Goal: Transaction & Acquisition: Purchase product/service

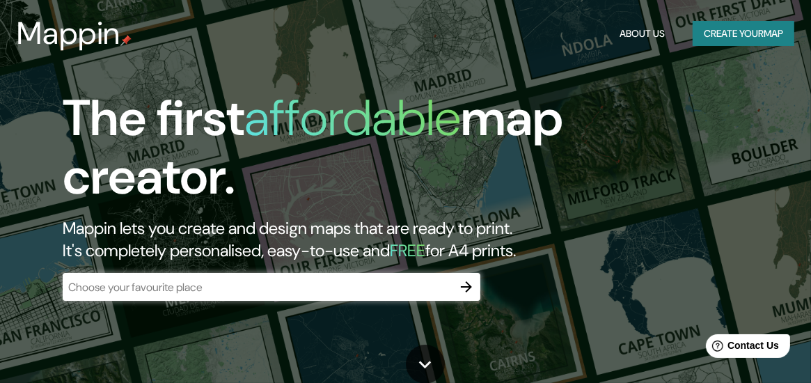
click at [180, 276] on div "​" at bounding box center [272, 287] width 418 height 28
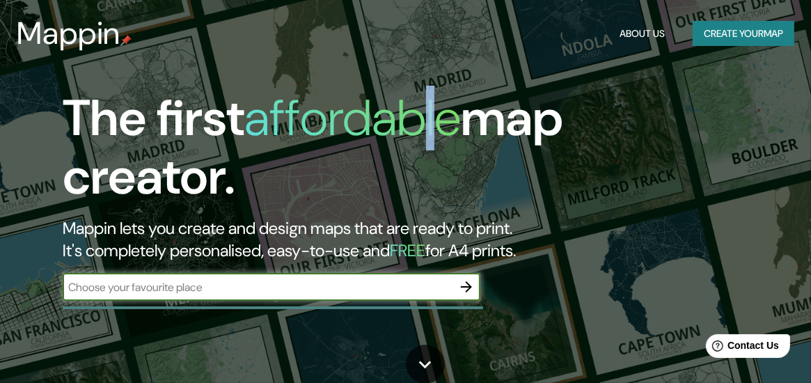
drag, startPoint x: 821, startPoint y: 1, endPoint x: 433, endPoint y: 92, distance: 398.5
click at [433, 92] on h1 "affordable" at bounding box center [352, 118] width 217 height 65
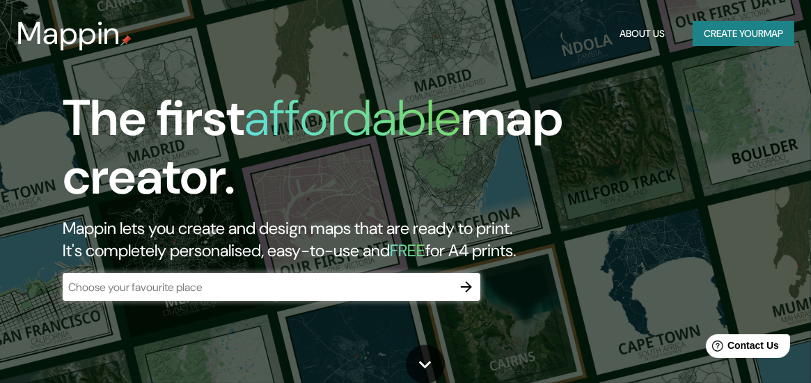
drag, startPoint x: 433, startPoint y: 92, endPoint x: 385, endPoint y: 230, distance: 146.0
click at [385, 230] on h2 "Mappin lets you create and design maps that are ready to print. It's completely…" at bounding box center [387, 239] width 649 height 45
drag, startPoint x: 570, startPoint y: 250, endPoint x: 48, endPoint y: 125, distance: 537.2
click at [48, 125] on div "The first affordable map creator. Mappin lets you create and design maps that a…" at bounding box center [387, 202] width 731 height 226
drag, startPoint x: 48, startPoint y: 125, endPoint x: 98, endPoint y: 125, distance: 49.4
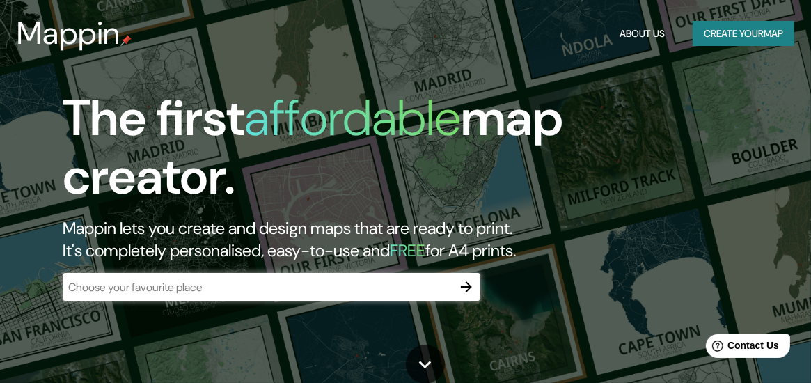
copy div "The first affordable map creator. Mappin lets you create and design maps that a…"
click at [610, 194] on h1 "The first affordable map creator." at bounding box center [387, 153] width 649 height 128
click at [240, 283] on input "text" at bounding box center [258, 287] width 390 height 16
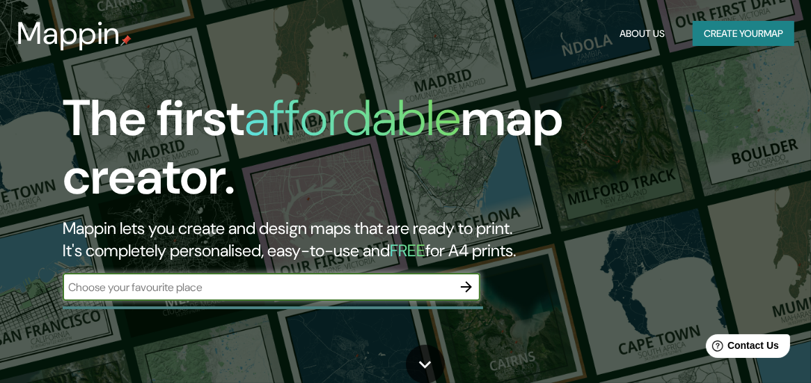
click at [170, 291] on input "text" at bounding box center [258, 287] width 390 height 16
type input "[GEOGRAPHIC_DATA]"
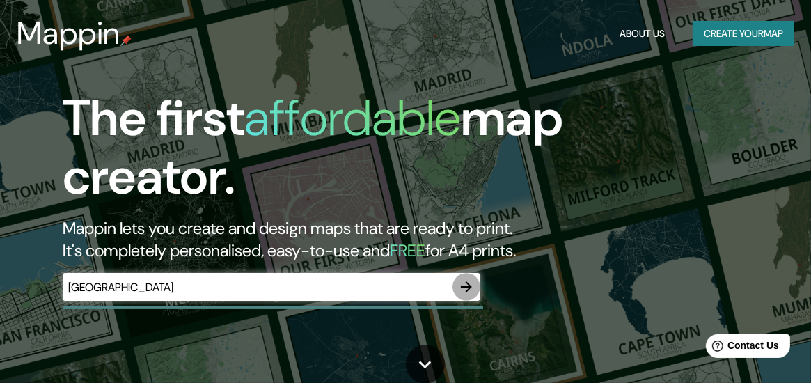
click at [474, 288] on icon "button" at bounding box center [466, 287] width 17 height 17
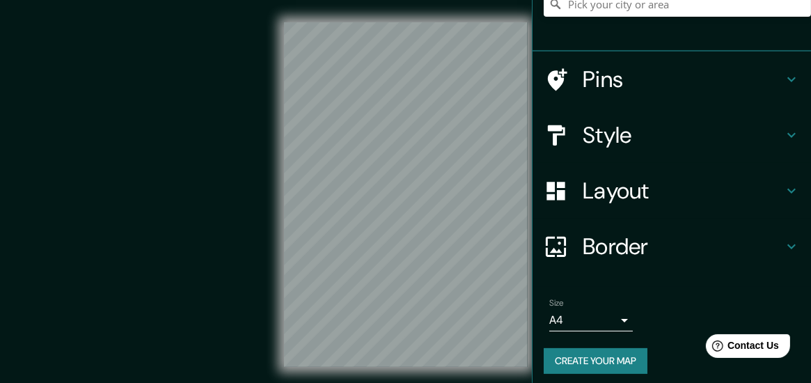
scroll to position [148, 0]
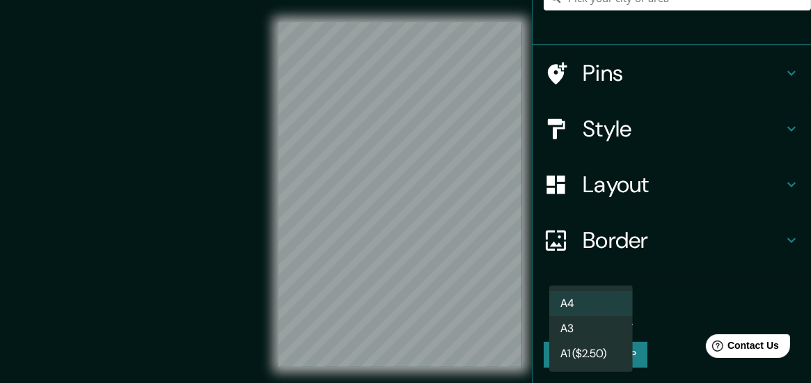
click at [616, 309] on body "Mappin Location Pins Style Layout Border Choose a border. Hint : you can make l…" at bounding box center [405, 191] width 811 height 383
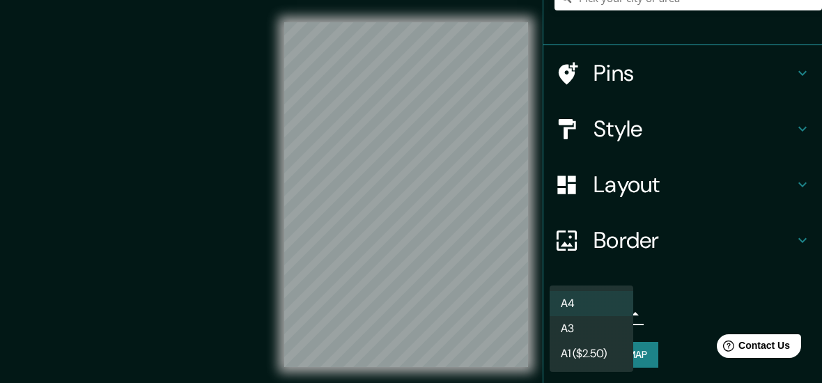
click at [641, 271] on div at bounding box center [411, 191] width 822 height 383
click at [618, 309] on body "Mappin Location Pins Style Layout Border Choose a border. Hint : you can make l…" at bounding box center [411, 191] width 822 height 383
click at [659, 295] on div at bounding box center [411, 191] width 822 height 383
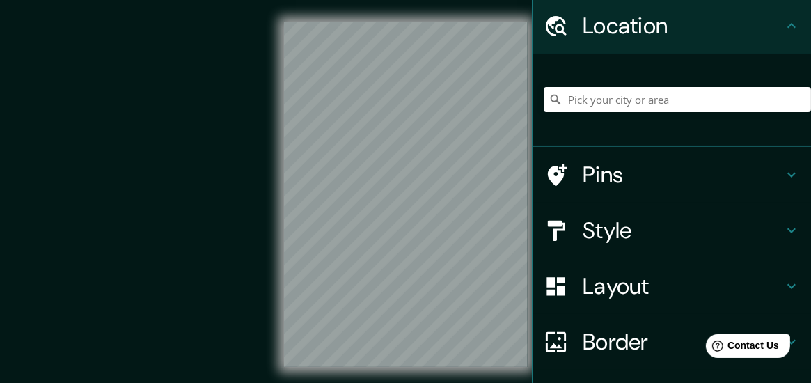
scroll to position [9, 0]
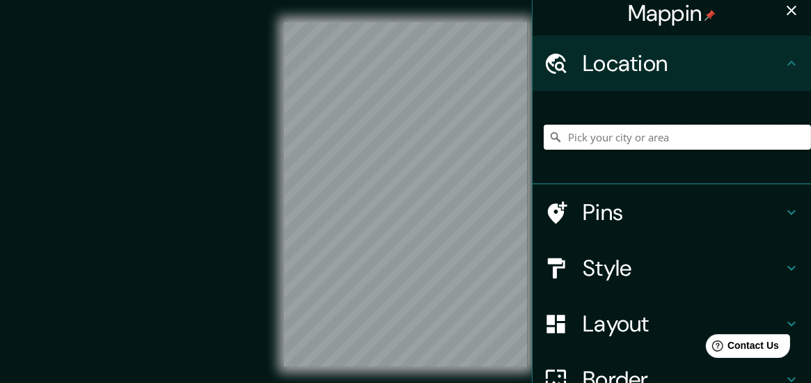
click at [652, 139] on input "Pick your city or area" at bounding box center [677, 137] width 267 height 25
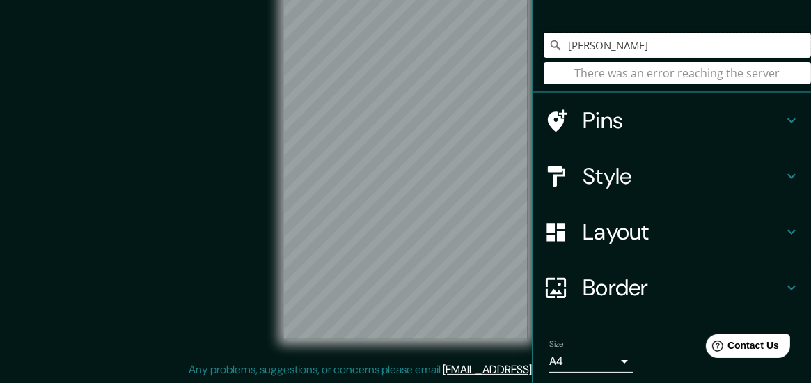
scroll to position [0, 0]
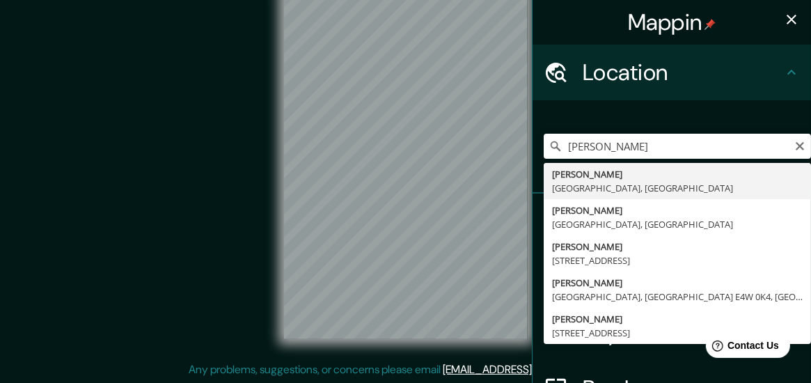
type input "[PERSON_NAME], [GEOGRAPHIC_DATA], [GEOGRAPHIC_DATA]"
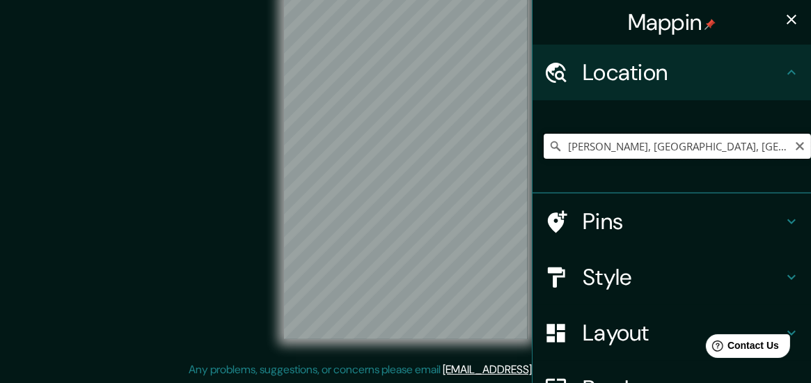
click at [772, 146] on input "[PERSON_NAME], [GEOGRAPHIC_DATA], [GEOGRAPHIC_DATA]" at bounding box center [677, 146] width 267 height 25
click at [660, 69] on h4 "Location" at bounding box center [683, 73] width 201 height 28
click at [751, 143] on input "[PERSON_NAME], [GEOGRAPHIC_DATA], [GEOGRAPHIC_DATA]" at bounding box center [677, 146] width 267 height 25
click at [774, 141] on input "[PERSON_NAME], [GEOGRAPHIC_DATA], [GEOGRAPHIC_DATA]" at bounding box center [677, 146] width 267 height 25
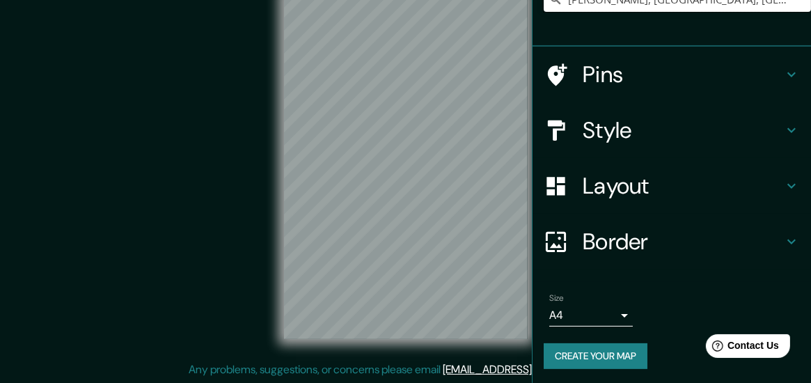
scroll to position [148, 0]
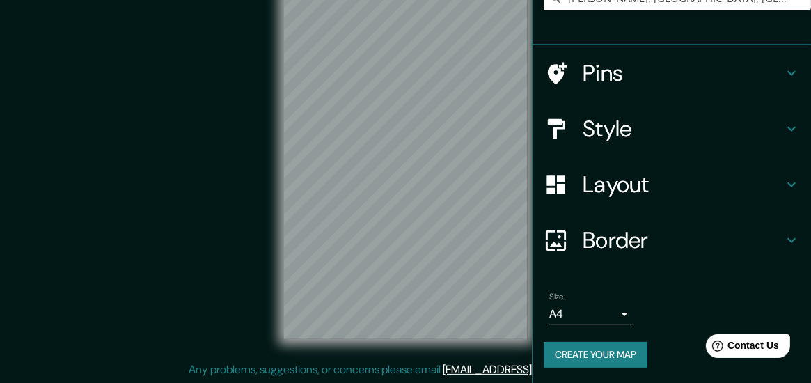
click at [579, 348] on button "Create your map" at bounding box center [596, 355] width 104 height 26
click at [595, 349] on div "Create your map" at bounding box center [672, 355] width 256 height 26
click at [596, 349] on div "Create your map" at bounding box center [672, 355] width 256 height 26
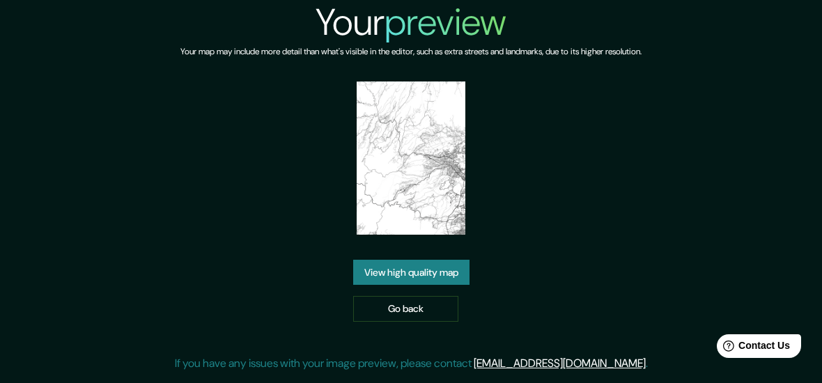
click at [390, 260] on link "View high quality map" at bounding box center [411, 273] width 116 height 26
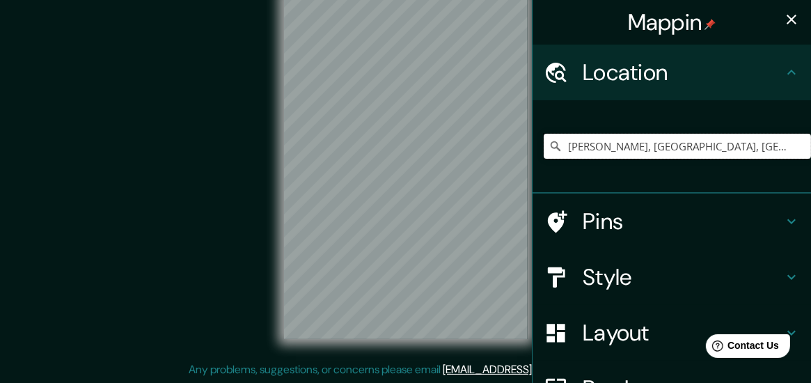
click at [772, 150] on input "[PERSON_NAME], [GEOGRAPHIC_DATA], [GEOGRAPHIC_DATA]" at bounding box center [677, 146] width 267 height 25
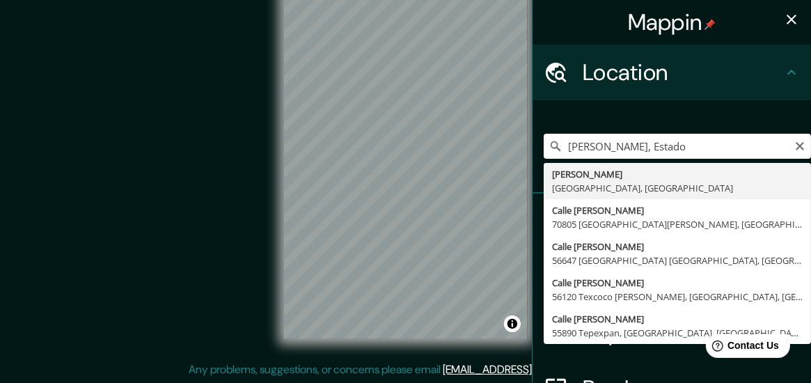
type input "[PERSON_NAME], [GEOGRAPHIC_DATA], [GEOGRAPHIC_DATA]"
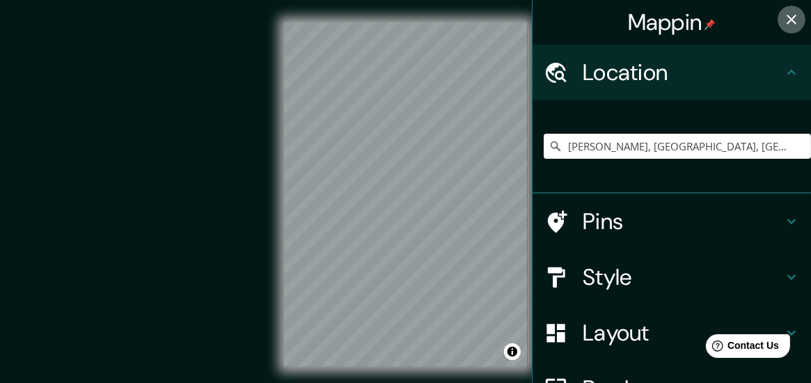
click at [784, 21] on icon "button" at bounding box center [792, 19] width 17 height 17
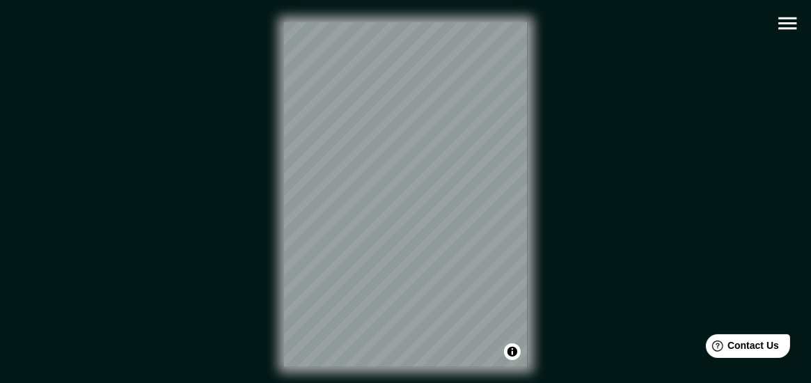
scroll to position [10, 0]
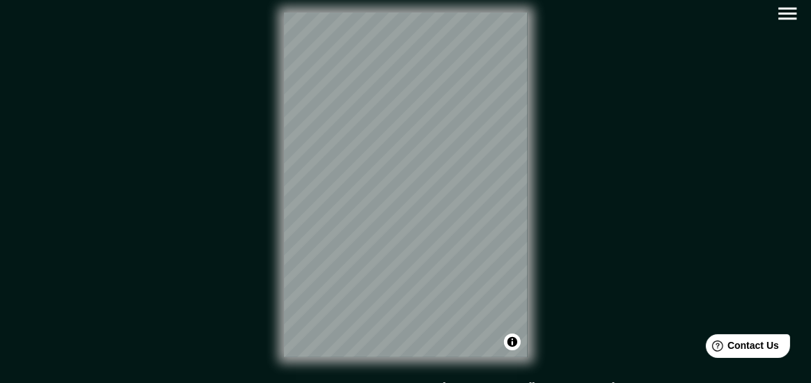
click at [234, 89] on div "© Mapbox © OpenStreetMap Improve this map" at bounding box center [405, 185] width 731 height 345
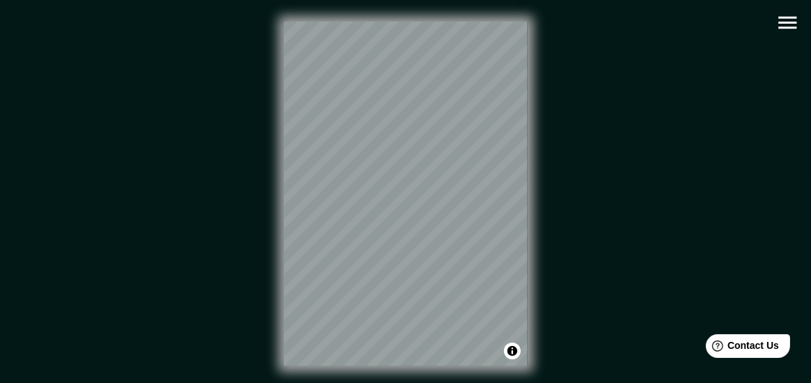
scroll to position [0, 0]
click at [536, 359] on div "© Mapbox © OpenStreetMap Improve this map" at bounding box center [405, 194] width 731 height 345
click at [385, 373] on div "© Mapbox © OpenStreetMap Improve this map" at bounding box center [405, 194] width 775 height 389
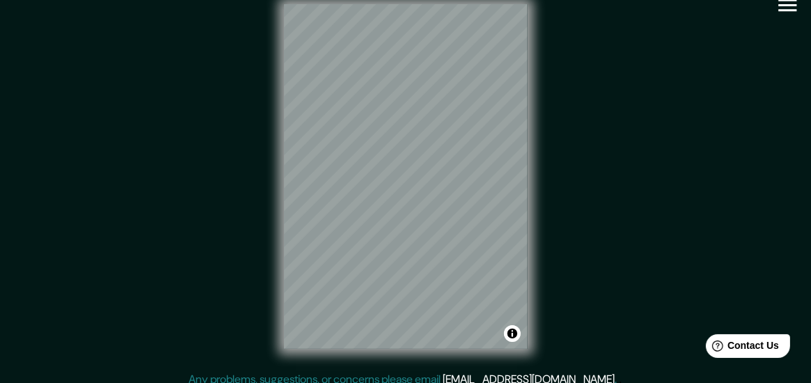
scroll to position [28, 0]
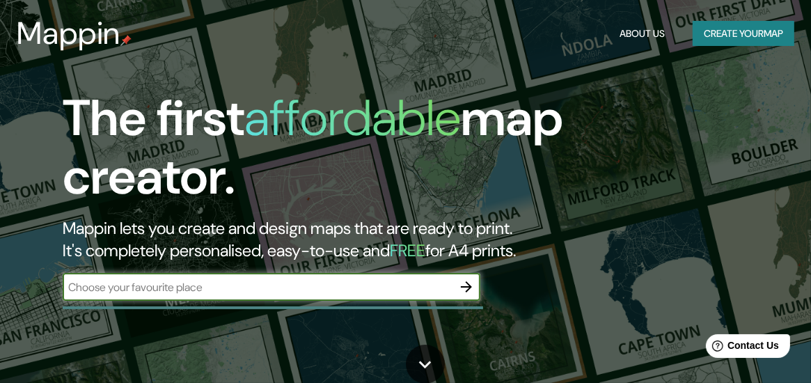
click at [419, 264] on div "The first affordable map creator. Mappin lets you create and design maps that a…" at bounding box center [387, 202] width 731 height 226
click at [401, 294] on input "text" at bounding box center [258, 287] width 390 height 16
type input "[GEOGRAPHIC_DATA]"
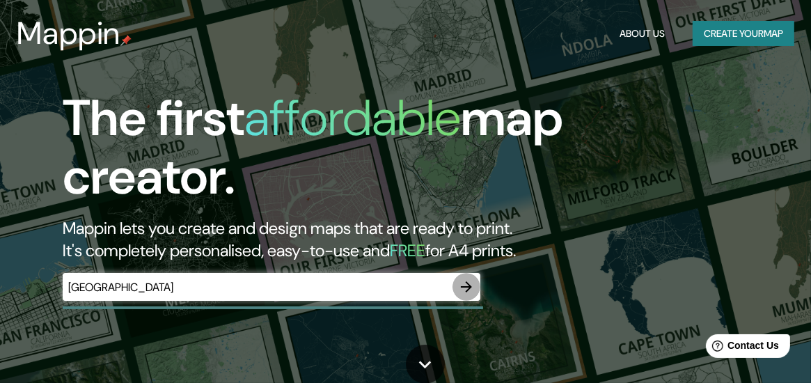
click at [465, 279] on icon "button" at bounding box center [466, 287] width 17 height 17
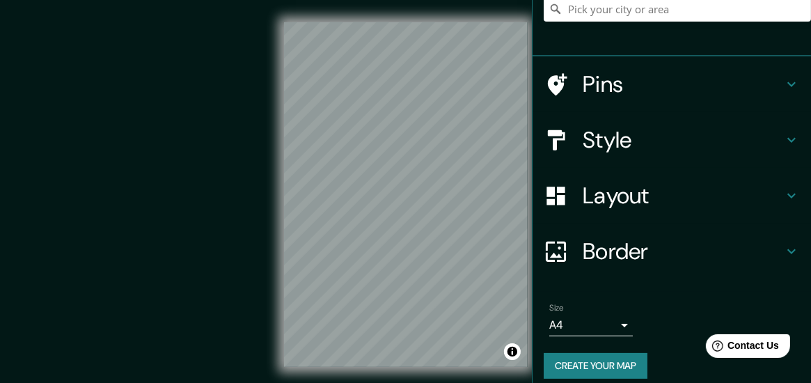
scroll to position [139, 0]
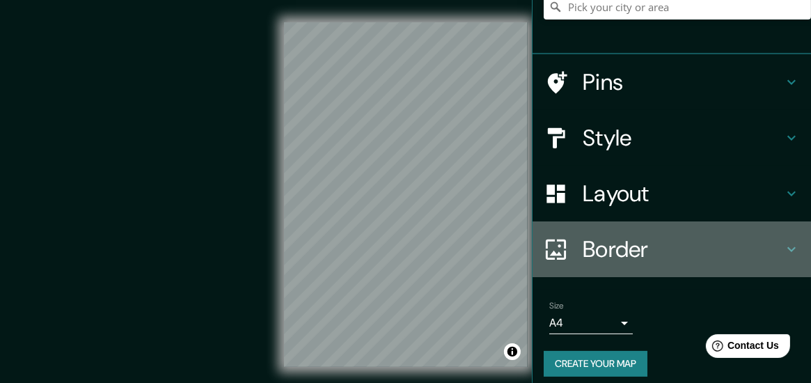
click at [623, 243] on h4 "Border" at bounding box center [683, 249] width 201 height 28
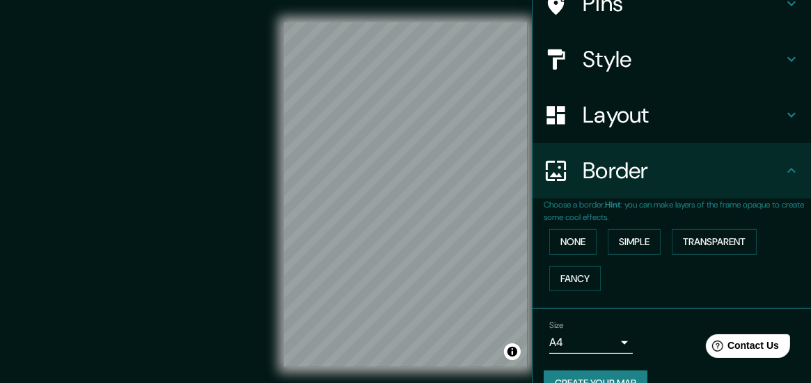
click at [673, 120] on h4 "Layout" at bounding box center [683, 115] width 201 height 28
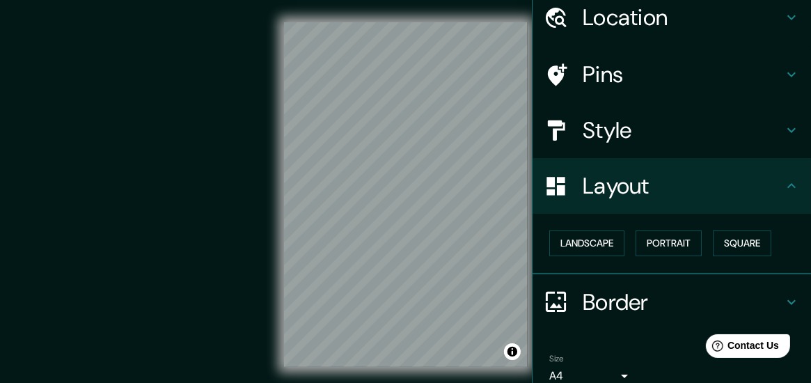
scroll to position [0, 0]
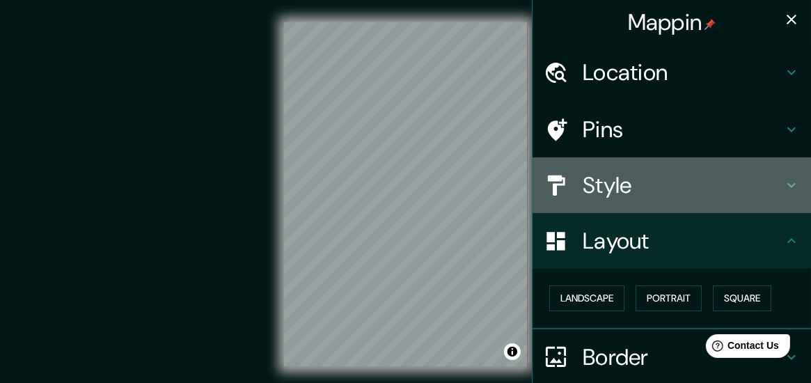
click at [674, 178] on h4 "Style" at bounding box center [683, 185] width 201 height 28
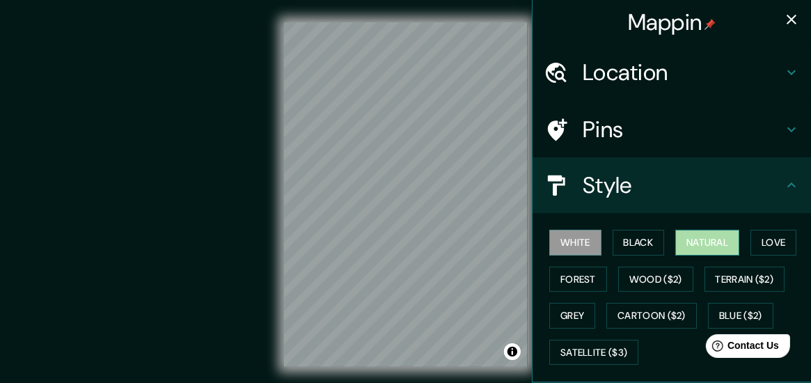
click at [679, 237] on button "Natural" at bounding box center [708, 243] width 64 height 26
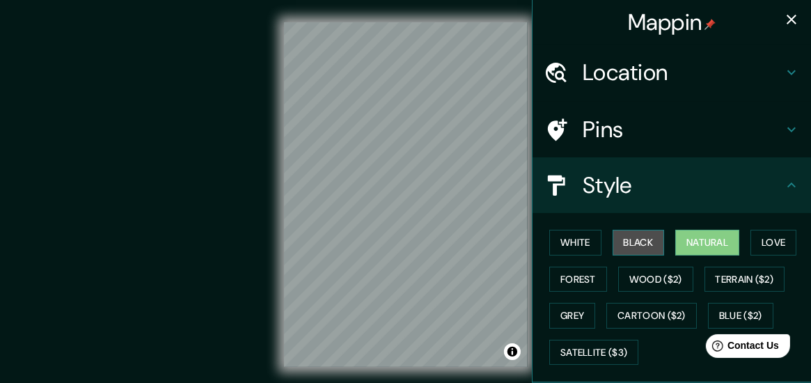
click at [634, 245] on button "Black" at bounding box center [639, 243] width 52 height 26
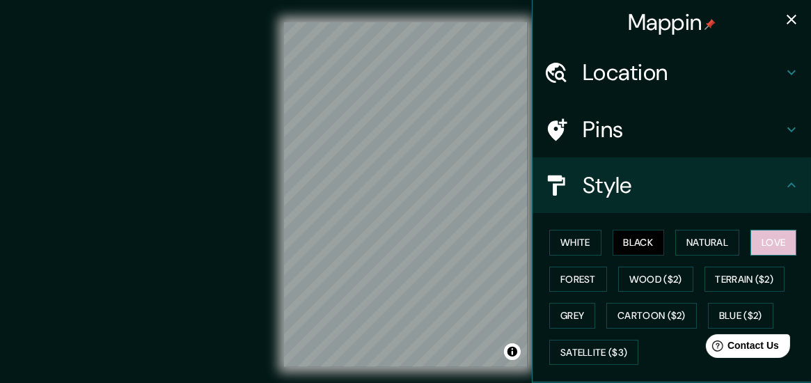
click at [788, 244] on button "Love" at bounding box center [774, 243] width 46 height 26
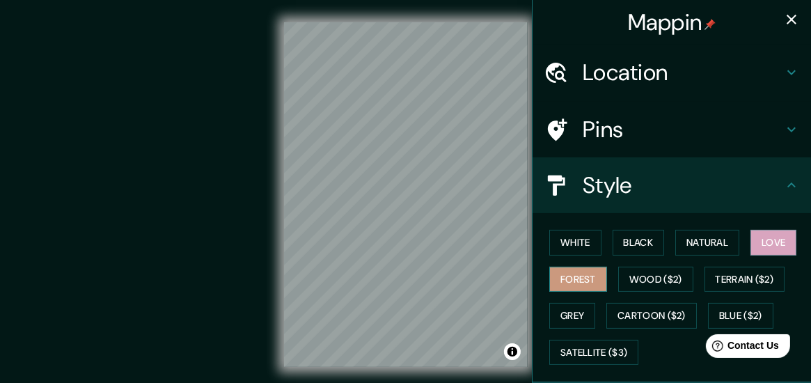
click at [554, 281] on button "Forest" at bounding box center [579, 280] width 58 height 26
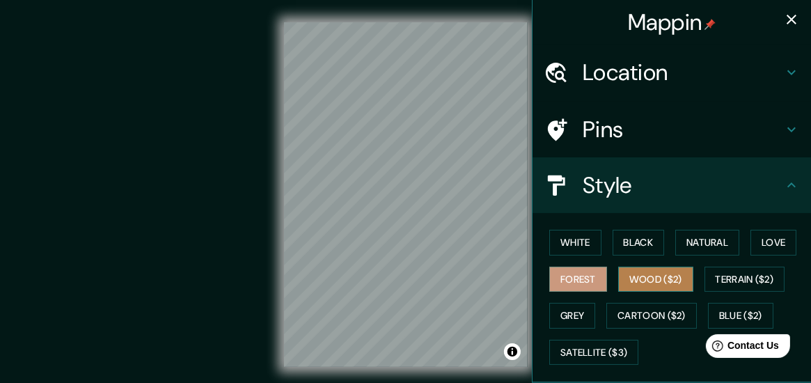
click at [646, 287] on button "Wood ($2)" at bounding box center [655, 280] width 75 height 26
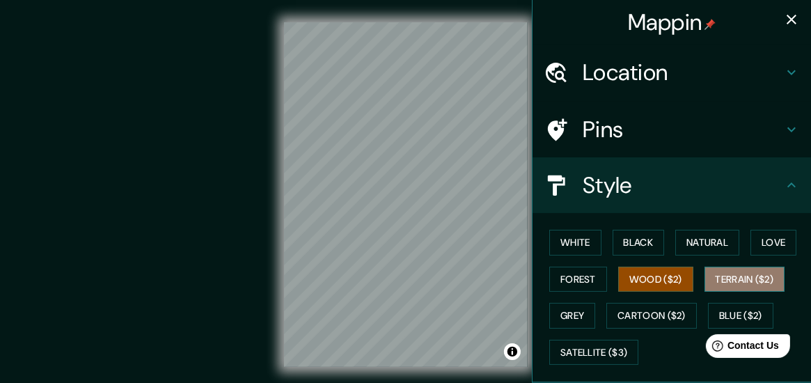
click at [749, 279] on button "Terrain ($2)" at bounding box center [745, 280] width 81 height 26
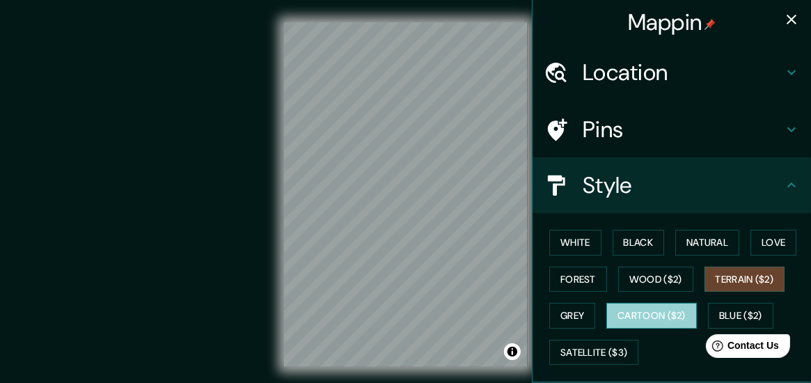
click at [631, 311] on button "Cartoon ($2)" at bounding box center [652, 316] width 91 height 26
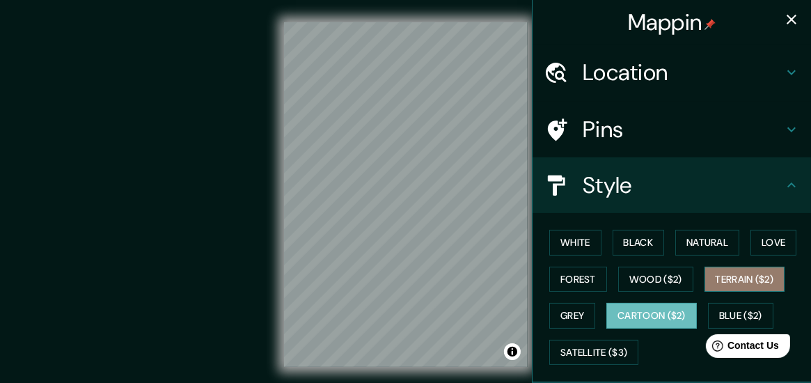
click at [750, 286] on button "Terrain ($2)" at bounding box center [745, 280] width 81 height 26
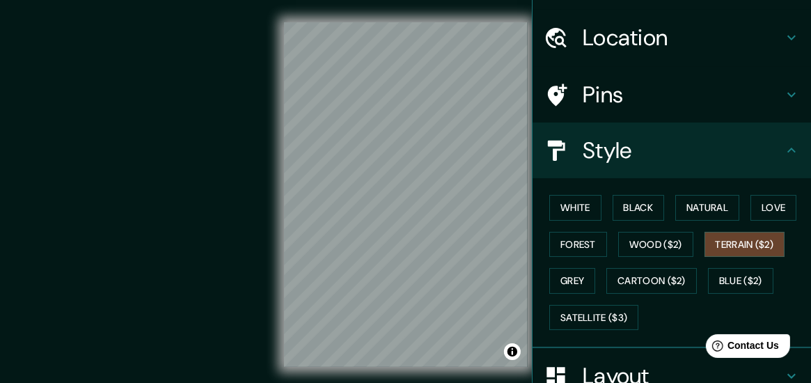
scroll to position [70, 0]
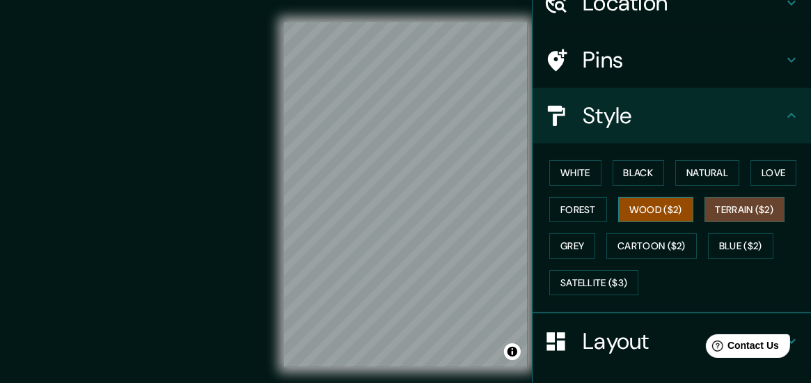
click at [638, 221] on button "Wood ($2)" at bounding box center [655, 210] width 75 height 26
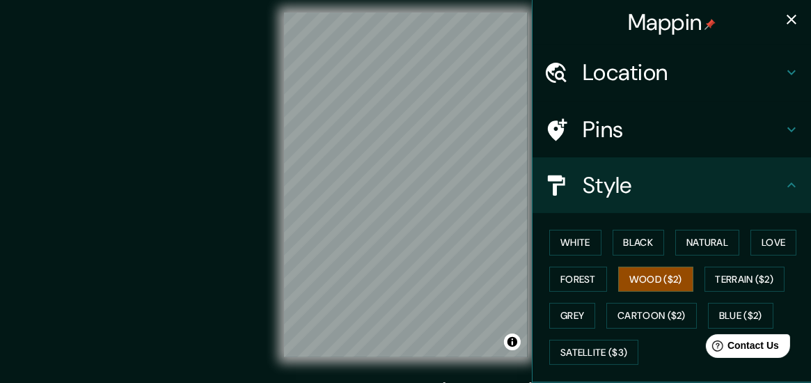
scroll to position [0, 0]
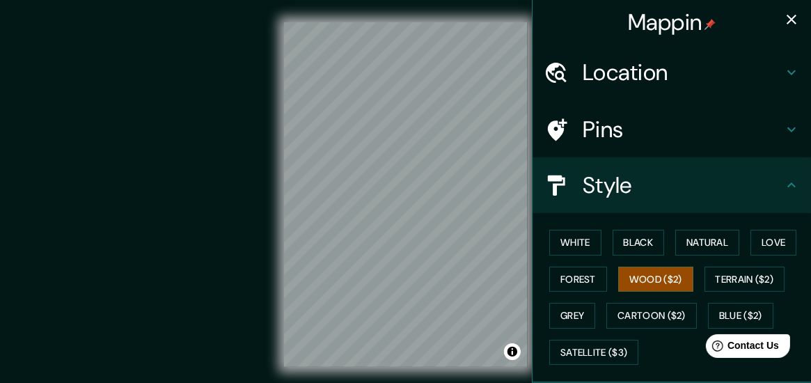
click at [671, 73] on h4 "Location" at bounding box center [683, 73] width 201 height 28
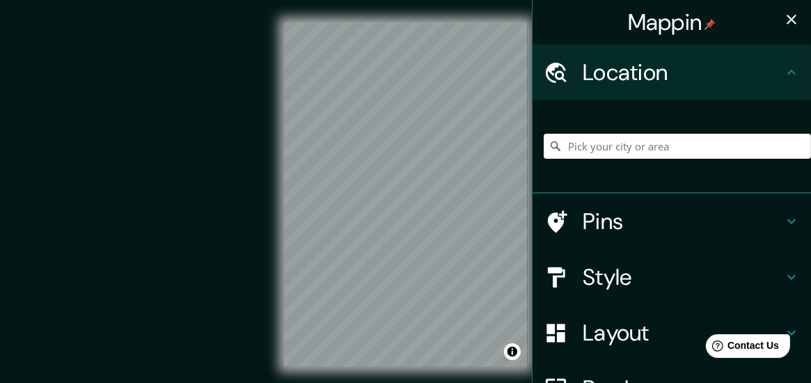
click at [662, 142] on input "Pick your city or area" at bounding box center [677, 146] width 267 height 25
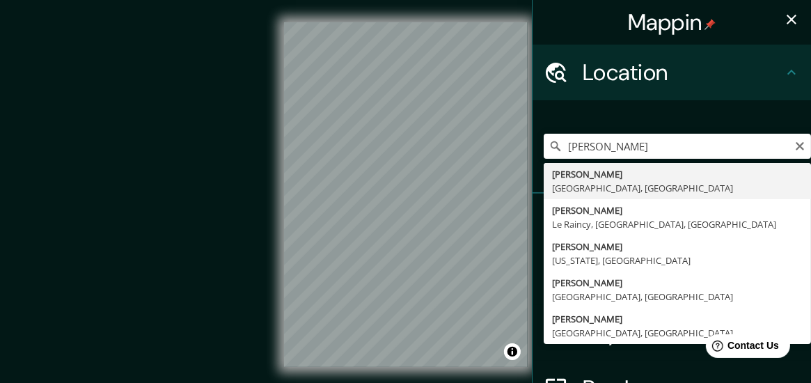
type input "[PERSON_NAME], [GEOGRAPHIC_DATA], [GEOGRAPHIC_DATA]"
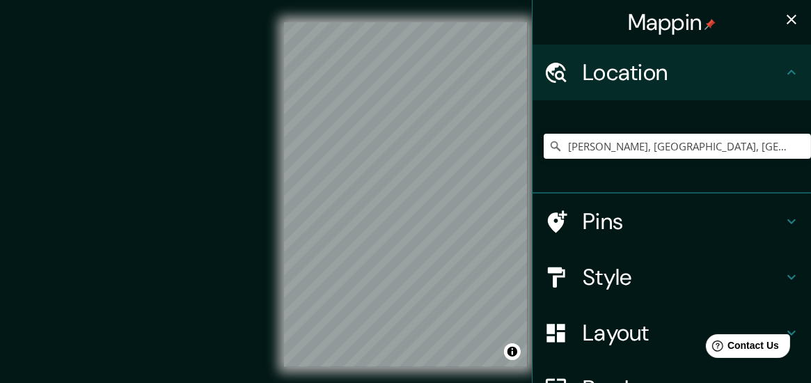
click at [243, 84] on div "© Mapbox © OpenStreetMap Improve this map" at bounding box center [405, 194] width 731 height 345
click at [524, 280] on div "Mappin Location [PERSON_NAME], [GEOGRAPHIC_DATA], [GEOGRAPHIC_DATA] Pins Style …" at bounding box center [405, 206] width 811 height 412
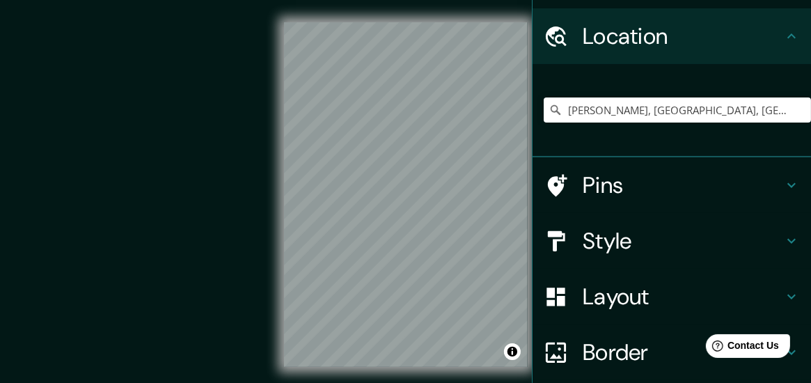
scroll to position [139, 0]
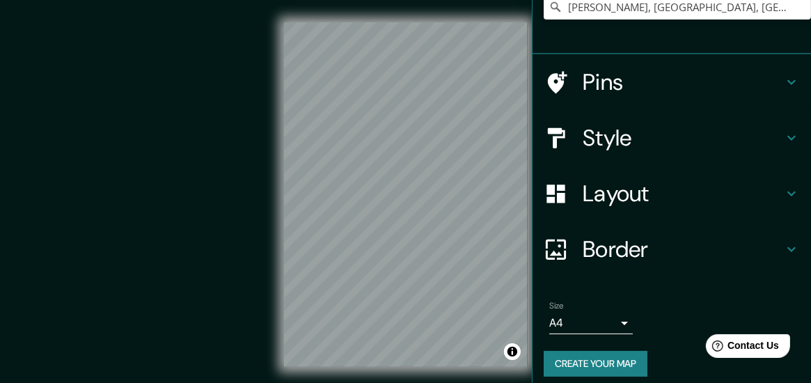
click at [647, 201] on h4 "Layout" at bounding box center [683, 194] width 201 height 28
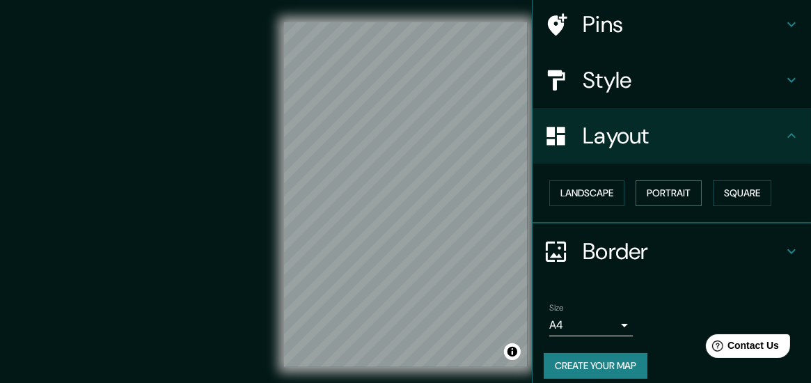
scroll to position [102, 0]
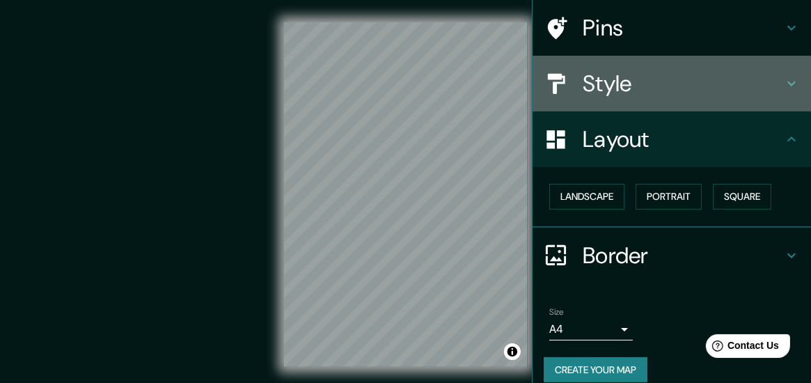
click at [632, 86] on h4 "Style" at bounding box center [683, 84] width 201 height 28
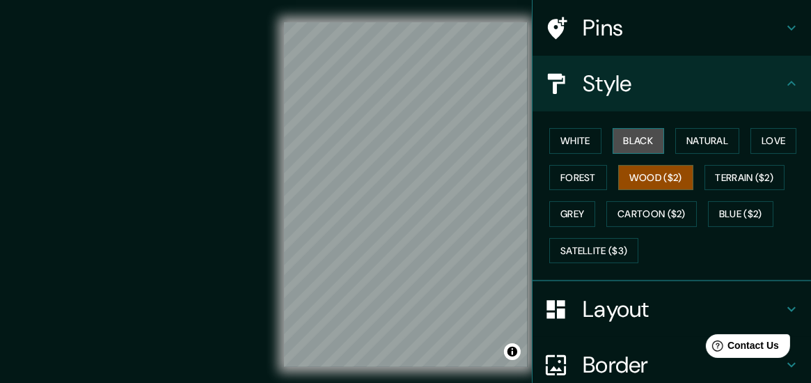
click at [648, 141] on button "Black" at bounding box center [639, 141] width 52 height 26
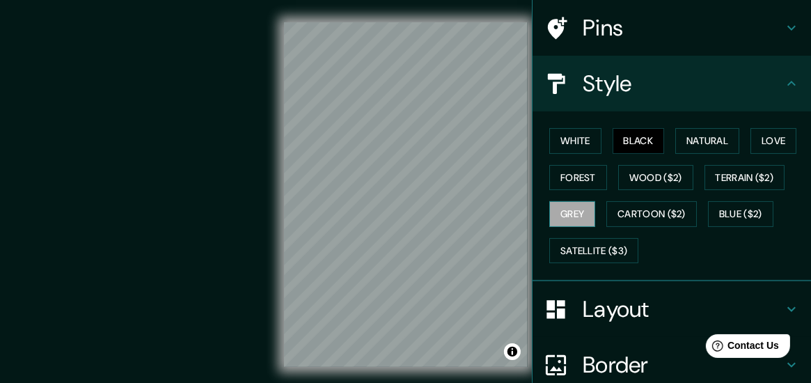
click at [577, 214] on button "Grey" at bounding box center [573, 214] width 46 height 26
click at [566, 137] on button "White" at bounding box center [576, 141] width 52 height 26
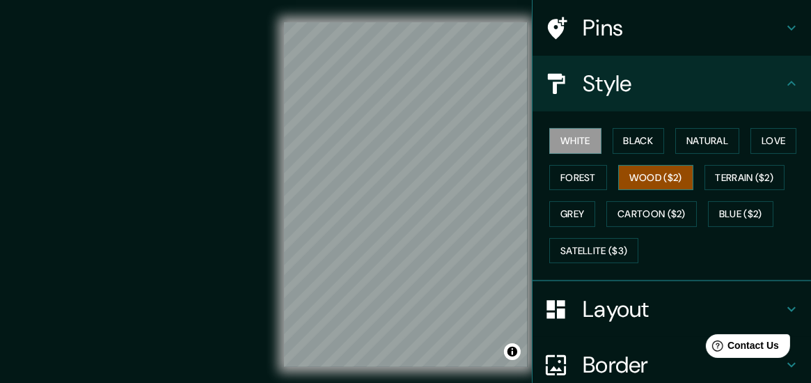
click at [680, 169] on button "Wood ($2)" at bounding box center [655, 178] width 75 height 26
click at [585, 143] on button "White" at bounding box center [576, 141] width 52 height 26
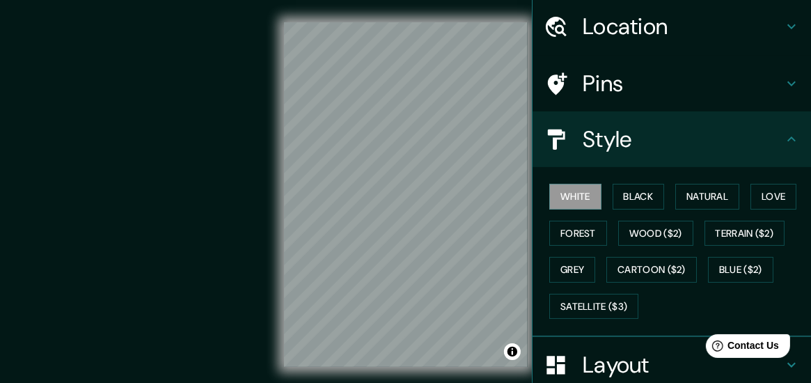
scroll to position [0, 0]
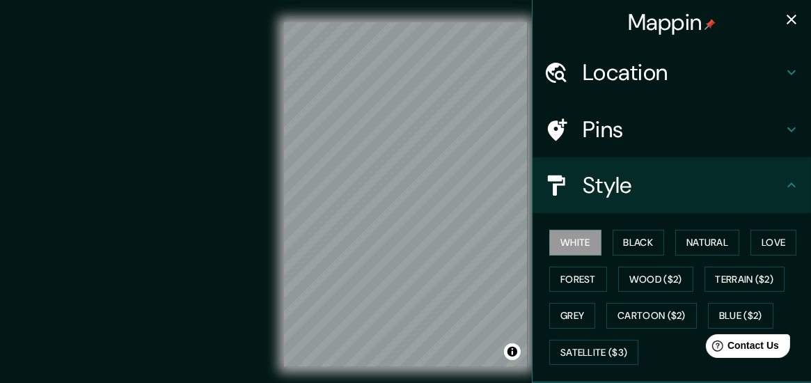
click at [786, 17] on icon "button" at bounding box center [792, 19] width 17 height 17
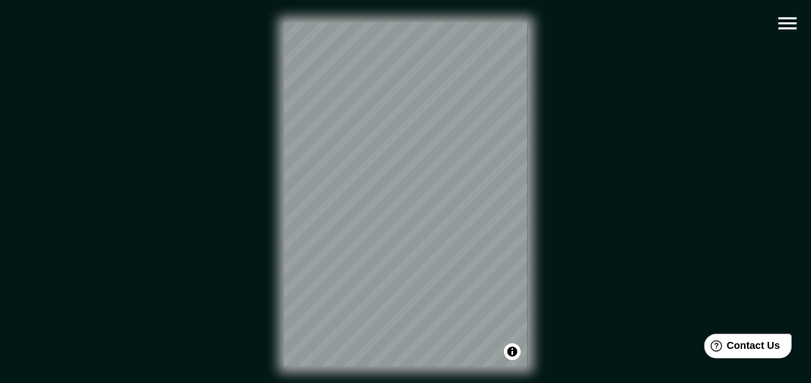
click at [758, 349] on span "Contact Us" at bounding box center [753, 345] width 54 height 12
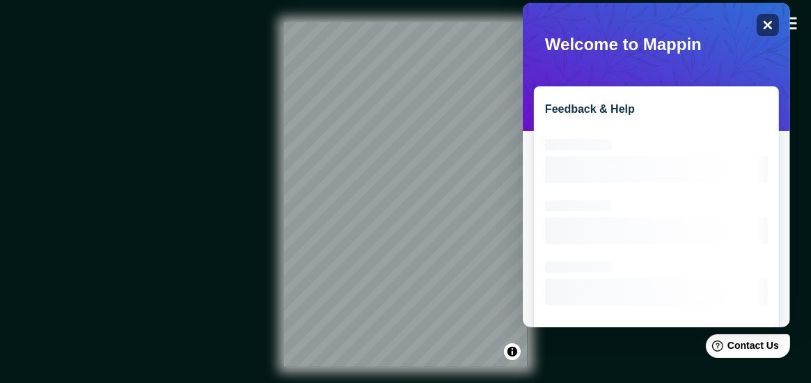
click at [765, 20] on icon "Close" at bounding box center [767, 25] width 10 height 10
